Goal: Information Seeking & Learning: Learn about a topic

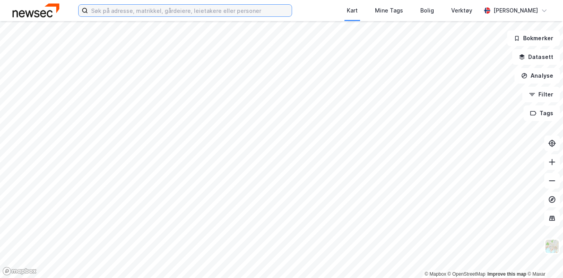
click at [172, 14] on input at bounding box center [190, 11] width 204 height 12
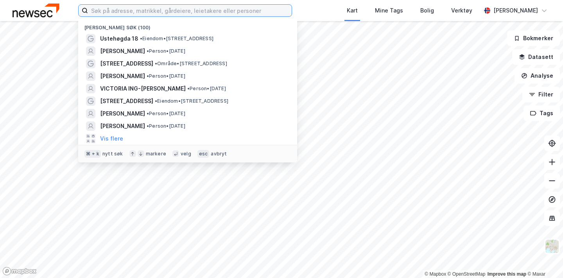
click at [172, 12] on input at bounding box center [190, 11] width 204 height 12
type input "[PERSON_NAME] vei 2"
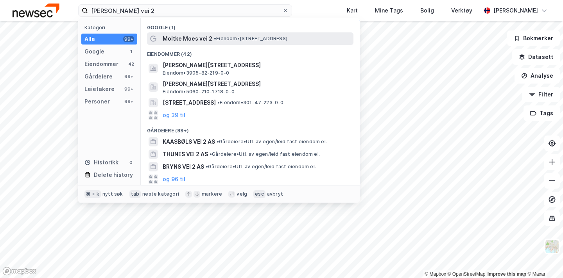
click at [182, 36] on span "Moltke Moes vei 2" at bounding box center [188, 38] width 50 height 9
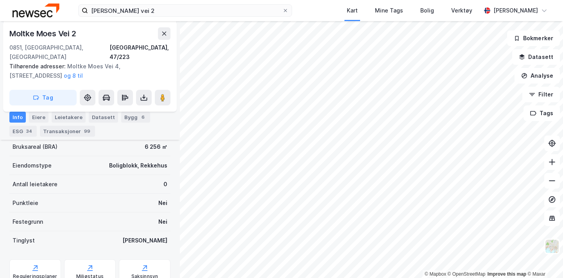
scroll to position [166, 0]
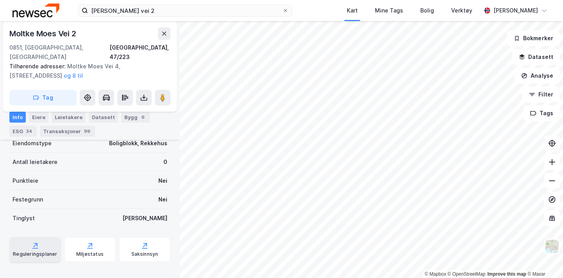
click at [52, 237] on div "Reguleringsplaner" at bounding box center [35, 249] width 52 height 25
